Goal: Task Accomplishment & Management: Use online tool/utility

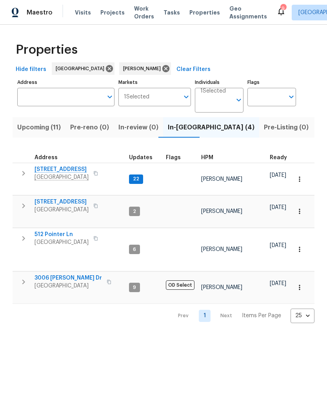
click at [224, 100] on input "Individuals" at bounding box center [215, 103] width 31 height 18
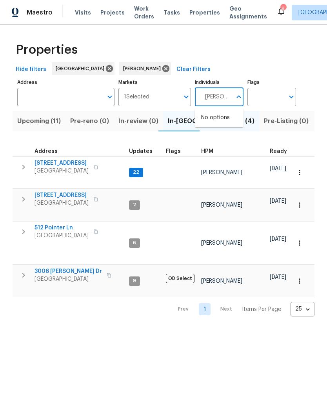
type input "Eric ovalle"
click at [212, 124] on input "checkbox" at bounding box center [209, 122] width 16 height 16
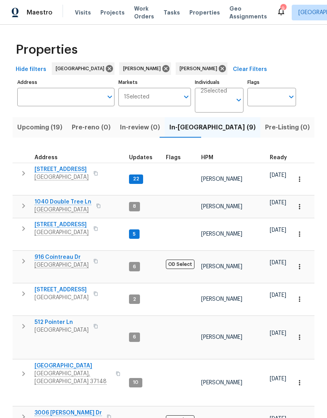
click at [64, 362] on span "844 College St" at bounding box center [73, 366] width 76 height 8
click at [73, 229] on span "Mount Juliet, TN 37122" at bounding box center [62, 233] width 54 height 8
click at [72, 198] on span "1040 Double Tree Ln" at bounding box center [63, 202] width 57 height 8
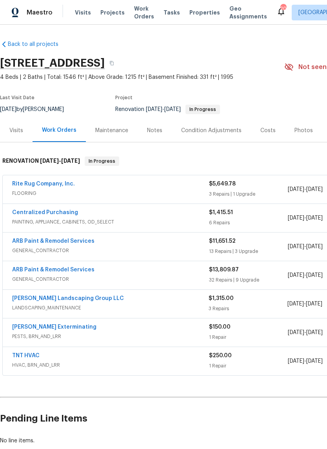
click at [78, 242] on link "ARB Paint & Remodel Services" at bounding box center [53, 240] width 82 height 5
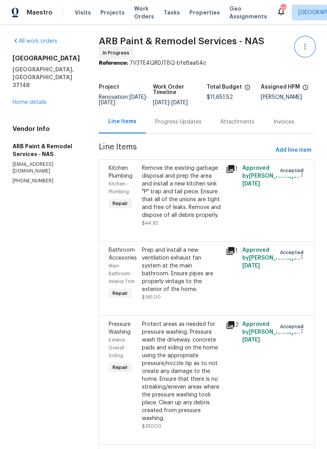
click at [305, 51] on button "button" at bounding box center [305, 46] width 19 height 19
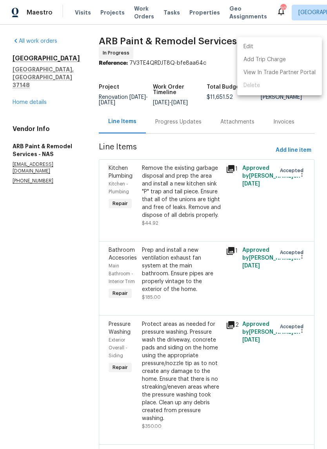
click at [254, 46] on li "Edit" at bounding box center [279, 46] width 85 height 13
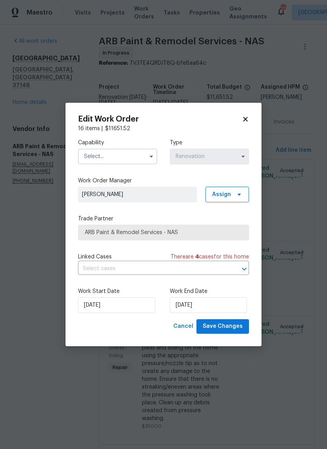
click at [142, 155] on input "text" at bounding box center [117, 157] width 79 height 16
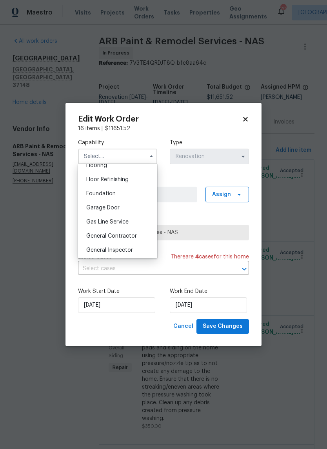
scroll to position [317, 0]
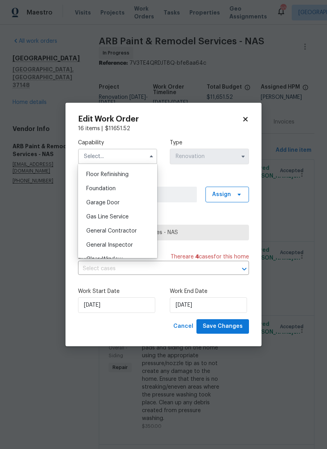
click at [131, 233] on span "General Contractor" at bounding box center [111, 230] width 51 height 5
type input "General Contractor"
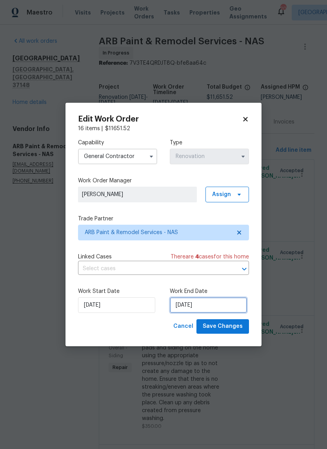
click at [220, 306] on input "[DATE]" at bounding box center [208, 305] width 77 height 16
select select "8"
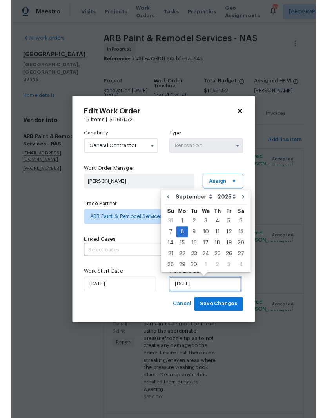
scroll to position [22, 0]
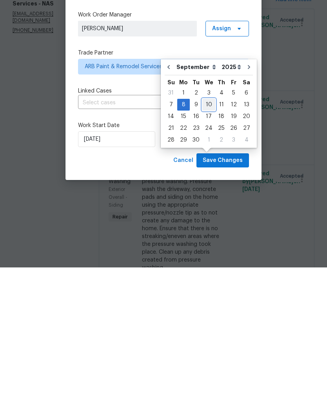
click at [208, 250] on div "10" at bounding box center [208, 255] width 13 height 11
type input "9/10/2025"
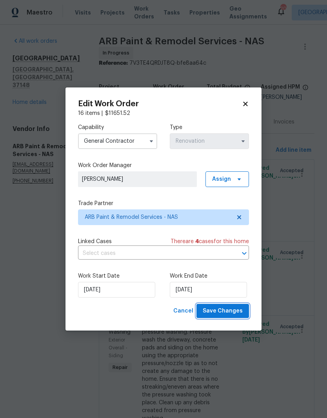
click at [233, 308] on span "Save Changes" at bounding box center [223, 311] width 40 height 10
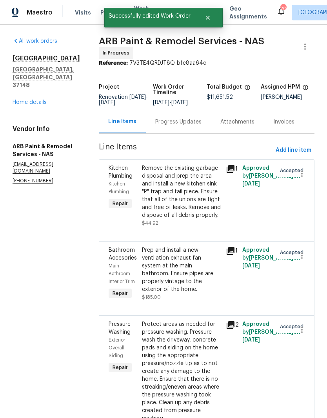
click at [41, 100] on link "Home details" at bounding box center [30, 102] width 34 height 5
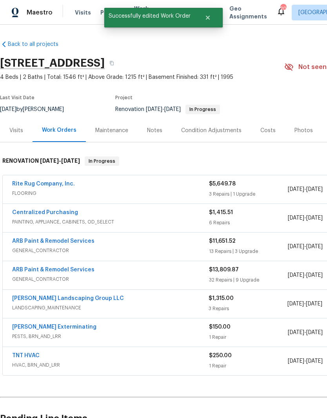
click at [158, 127] on div "Notes" at bounding box center [154, 131] width 15 height 8
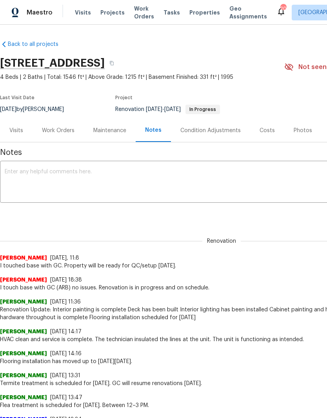
click at [80, 173] on textarea at bounding box center [222, 182] width 434 height 27
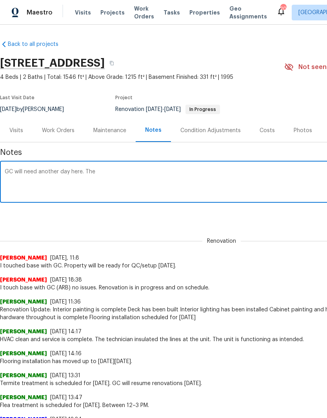
type textarea "GC will need another day here. The"
click at [60, 132] on div "Work Orders" at bounding box center [58, 131] width 33 height 8
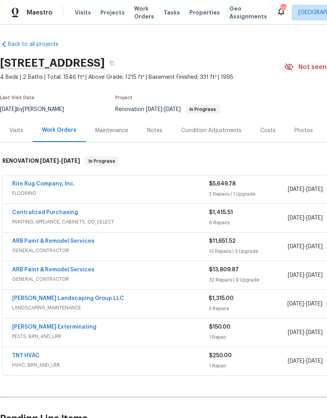
click at [72, 269] on link "ARB Paint & Remodel Services" at bounding box center [53, 269] width 82 height 5
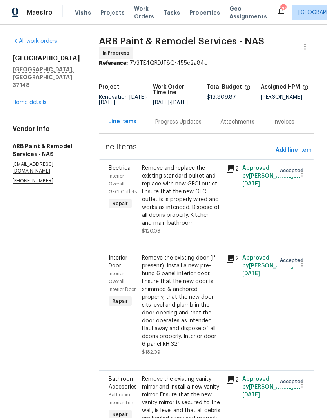
click at [35, 100] on link "Home details" at bounding box center [30, 102] width 34 height 5
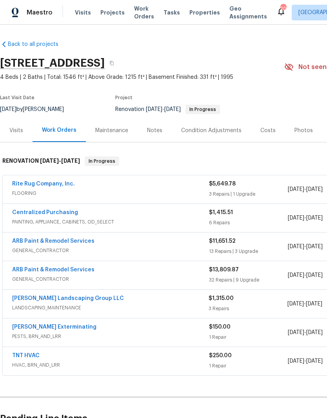
click at [156, 131] on div "Notes" at bounding box center [154, 131] width 15 height 8
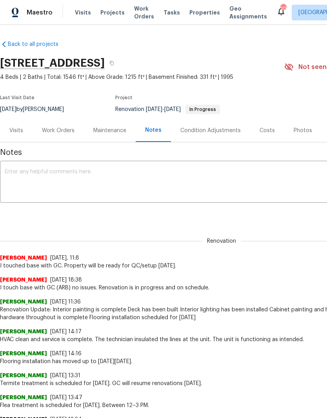
click at [73, 173] on textarea at bounding box center [222, 182] width 434 height 27
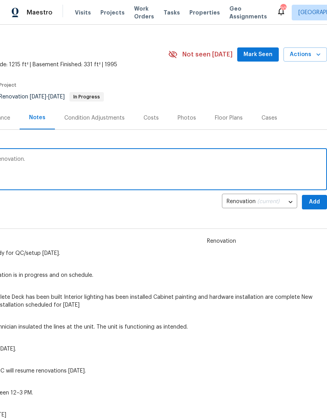
scroll to position [13, 116]
click at [263, 57] on span "Mark Seen" at bounding box center [258, 55] width 29 height 10
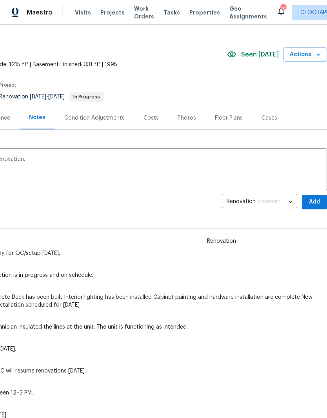
click at [263, 56] on span "Seen [DATE]" at bounding box center [260, 55] width 38 height 8
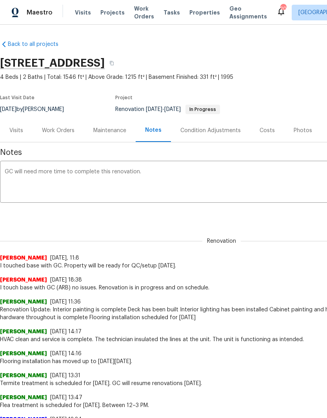
scroll to position [0, 0]
click at [166, 176] on textarea "GC will need more time to complete this renovation." at bounding box center [222, 182] width 434 height 27
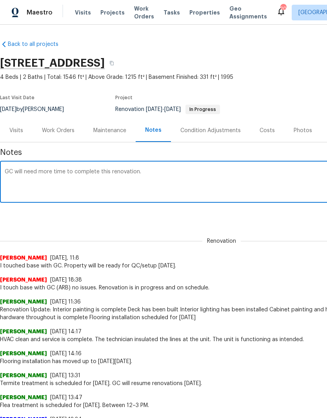
click at [5, 169] on textarea "GC will need more time to complete this renovation." at bounding box center [222, 182] width 434 height 27
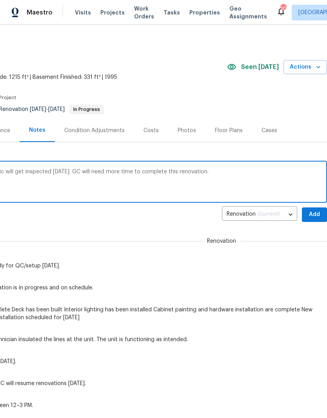
scroll to position [0, 116]
type textarea "Windows ordered are the wrong size. Septic will get inspected tomorrow 9/9. GC …"
click at [316, 214] on span "Add" at bounding box center [314, 215] width 13 height 10
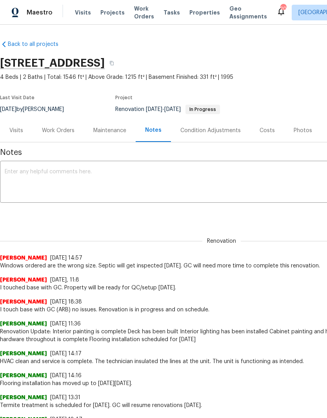
scroll to position [0, 0]
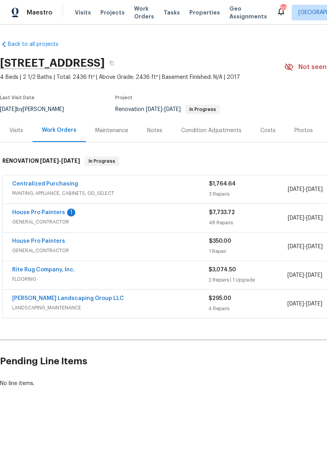
click at [49, 215] on link "House Pro Painters" at bounding box center [38, 212] width 53 height 5
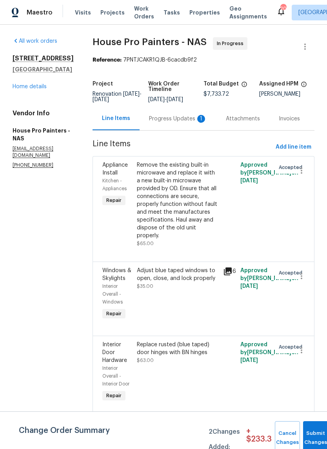
click at [185, 118] on div "Progress Updates 1" at bounding box center [178, 119] width 58 height 8
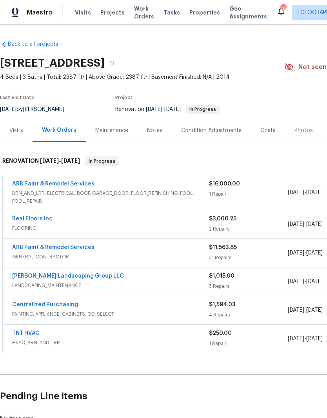
click at [82, 186] on link "ARB Paint & Remodel Services" at bounding box center [53, 183] width 82 height 5
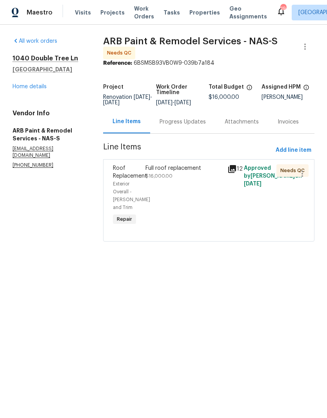
click at [185, 172] on div "Full roof replacement" at bounding box center [184, 168] width 77 height 8
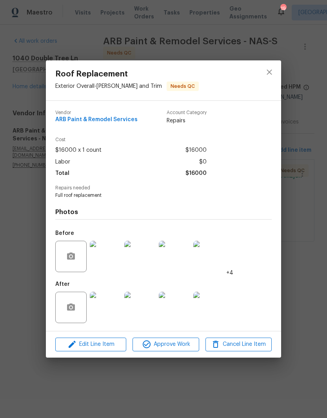
click at [107, 306] on img at bounding box center [105, 307] width 31 height 31
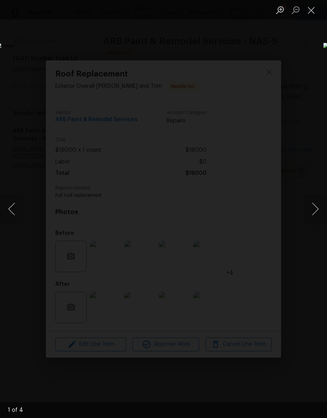
click at [319, 211] on button "Next image" at bounding box center [316, 208] width 24 height 31
click at [319, 210] on button "Next image" at bounding box center [316, 208] width 24 height 31
click at [315, 210] on button "Next image" at bounding box center [316, 208] width 24 height 31
click at [317, 207] on button "Next image" at bounding box center [316, 208] width 24 height 31
click at [317, 209] on button "Next image" at bounding box center [316, 208] width 24 height 31
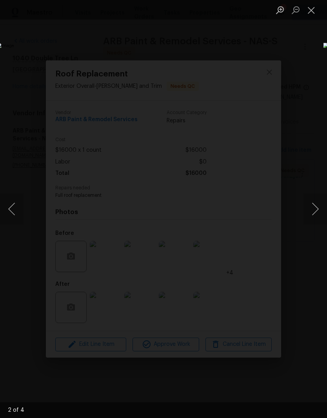
click at [317, 215] on button "Next image" at bounding box center [316, 208] width 24 height 31
click at [318, 212] on button "Next image" at bounding box center [316, 208] width 24 height 31
click at [317, 212] on button "Next image" at bounding box center [316, 208] width 24 height 31
click at [316, 210] on button "Next image" at bounding box center [316, 208] width 24 height 31
click at [313, 14] on button "Close lightbox" at bounding box center [312, 10] width 16 height 14
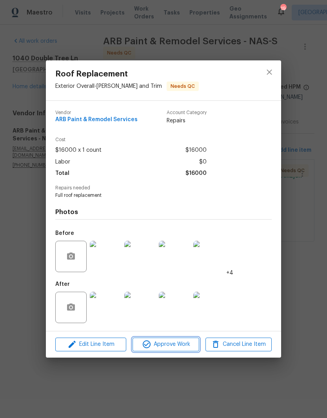
click at [185, 344] on span "Approve Work" at bounding box center [166, 345] width 62 height 10
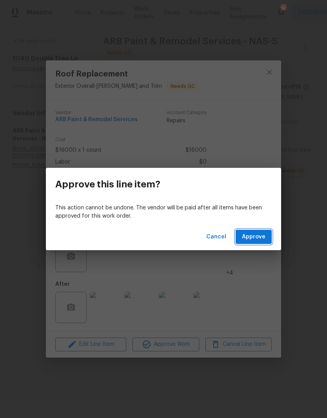
click at [264, 239] on span "Approve" at bounding box center [254, 237] width 24 height 10
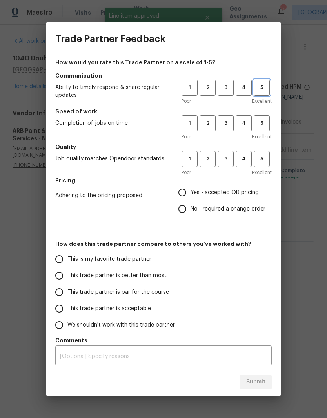
click at [264, 91] on span "5" at bounding box center [262, 87] width 15 height 9
click at [263, 124] on span "5" at bounding box center [262, 123] width 15 height 9
click at [264, 158] on span "5" at bounding box center [262, 159] width 15 height 9
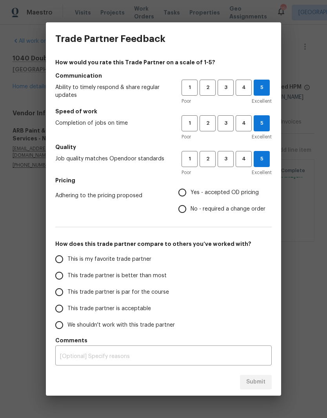
click at [186, 193] on input "Yes - accepted OD pricing" at bounding box center [182, 192] width 16 height 16
radio input "true"
click at [64, 260] on input "This is my favorite trade partner" at bounding box center [59, 259] width 16 height 16
click at [257, 378] on span "Submit" at bounding box center [255, 382] width 19 height 10
radio input "true"
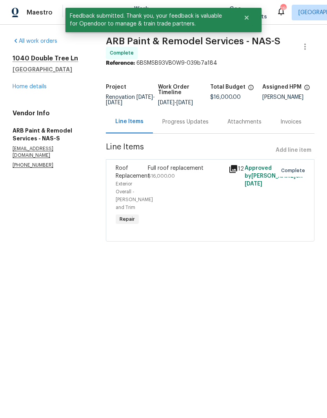
click at [43, 88] on link "Home details" at bounding box center [30, 86] width 34 height 5
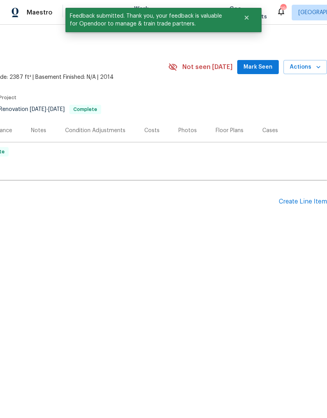
scroll to position [0, 116]
click at [264, 67] on span "Mark Seen" at bounding box center [258, 67] width 29 height 10
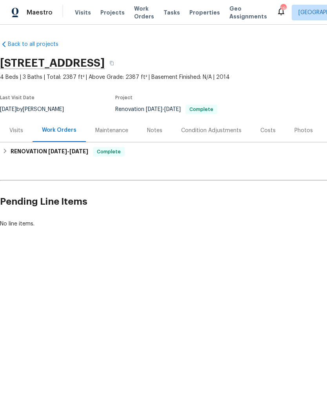
scroll to position [0, 0]
click at [158, 130] on div "Notes" at bounding box center [154, 131] width 15 height 8
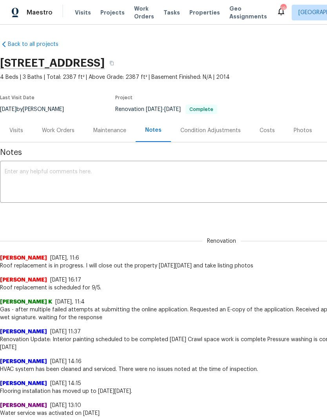
click at [111, 180] on textarea at bounding box center [222, 182] width 434 height 27
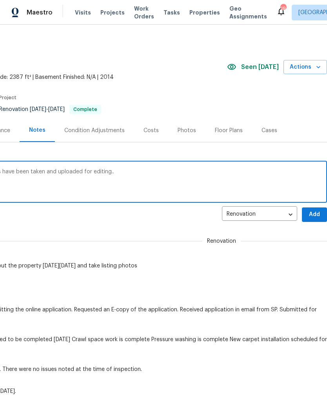
scroll to position [0, 116]
type textarea "This renovation is complete. Listing photos have been taken and uploaded for ed…"
click at [319, 213] on span "Add" at bounding box center [314, 215] width 13 height 10
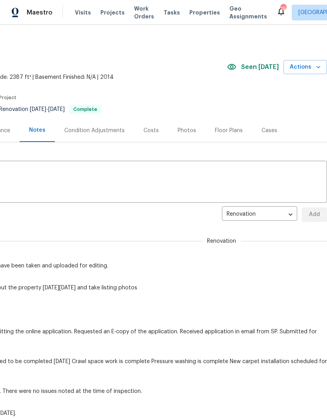
click at [182, 130] on div "Photos" at bounding box center [187, 131] width 18 height 8
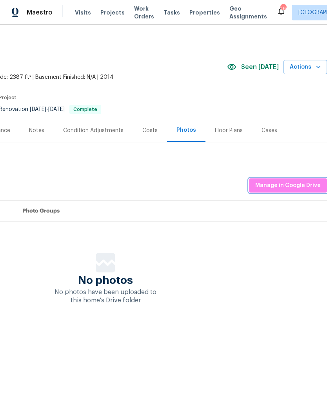
click at [292, 183] on span "Manage in Google Drive" at bounding box center [288, 186] width 66 height 10
